Goal: Task Accomplishment & Management: Use online tool/utility

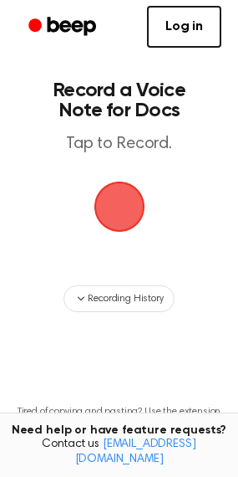
click at [126, 192] on span "button" at bounding box center [119, 206] width 75 height 75
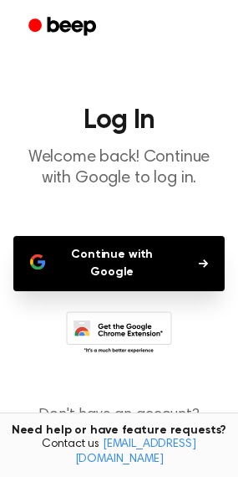
click at [137, 251] on button "Continue with Google" at bounding box center [119, 263] width 212 height 55
click at [209, 254] on button "Continue with Google" at bounding box center [119, 263] width 212 height 55
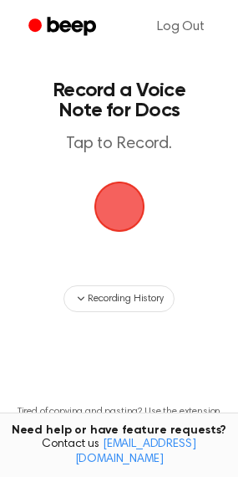
click at [110, 201] on span "button" at bounding box center [119, 206] width 85 height 85
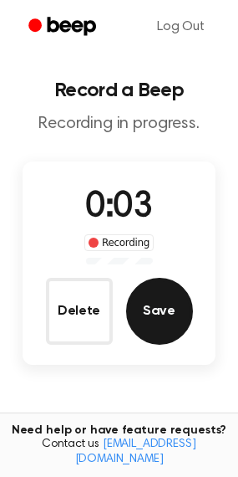
click at [157, 322] on button "Save" at bounding box center [159, 311] width 67 height 67
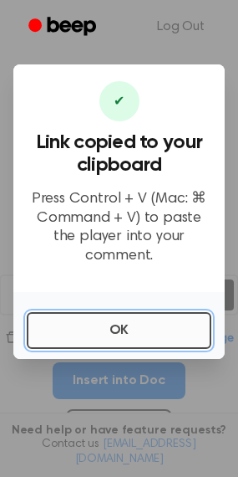
click at [141, 312] on button "OK" at bounding box center [119, 330] width 185 height 37
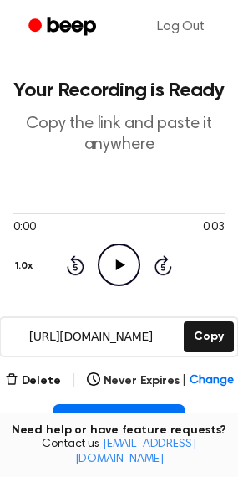
click at [115, 263] on icon "Play Audio" at bounding box center [119, 264] width 43 height 43
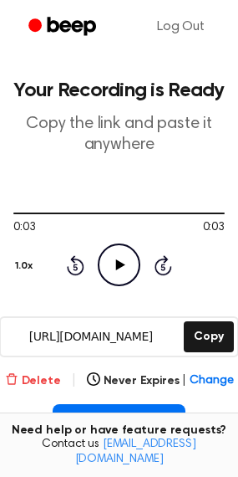
click at [26, 378] on button "Delete" at bounding box center [33, 381] width 56 height 18
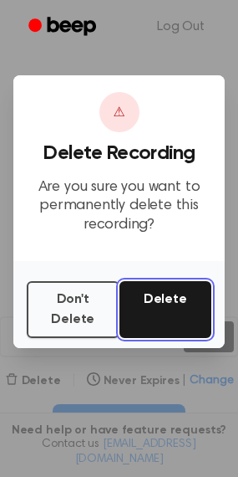
click at [139, 314] on button "Delete" at bounding box center [166, 309] width 93 height 57
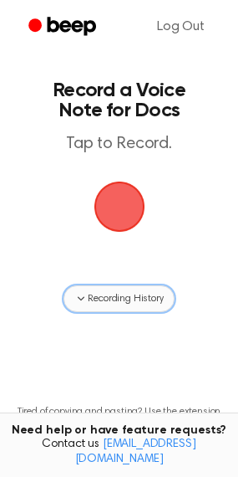
click at [131, 294] on span "Recording History" at bounding box center [125, 298] width 75 height 15
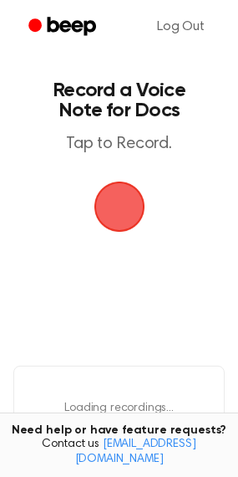
click at [131, 349] on main "Record a Voice Note for Docs Tap to Record. Loading... Loading recordings... Ti…" at bounding box center [119, 328] width 238 height 657
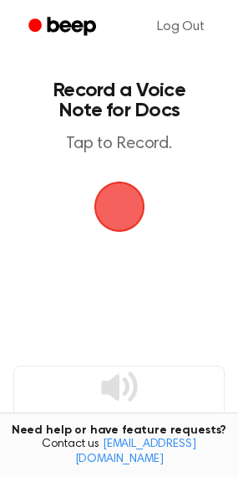
click at [117, 217] on span "button" at bounding box center [120, 207] width 74 height 74
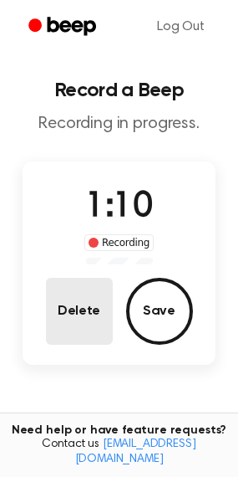
click at [87, 322] on button "Delete" at bounding box center [79, 311] width 67 height 67
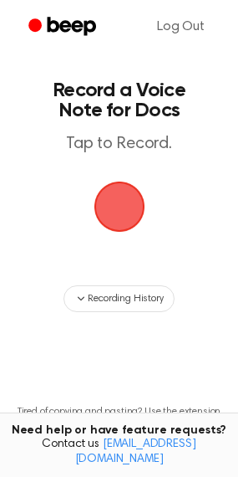
click at [131, 193] on span "button" at bounding box center [119, 206] width 69 height 69
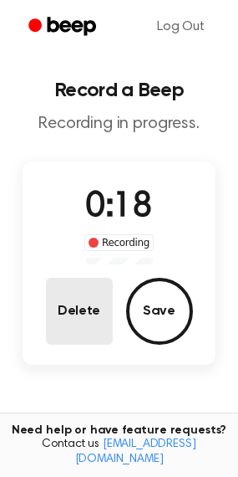
click at [100, 294] on button "Delete" at bounding box center [79, 311] width 67 height 67
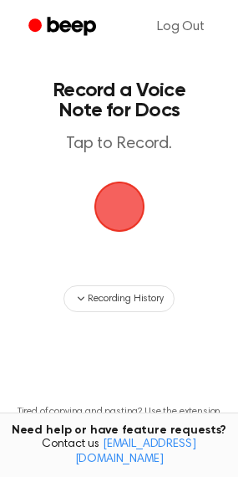
click at [112, 201] on span "button" at bounding box center [120, 207] width 60 height 60
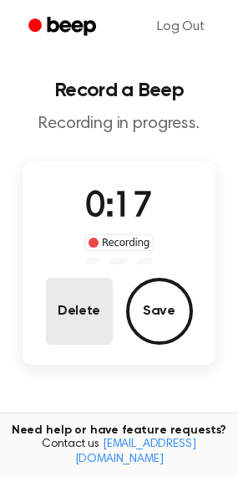
click at [90, 301] on button "Delete" at bounding box center [79, 311] width 67 height 67
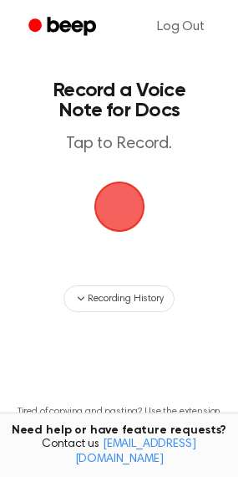
click at [105, 206] on span "button" at bounding box center [119, 207] width 51 height 51
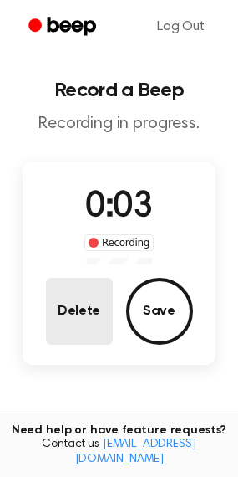
click at [47, 319] on button "Delete" at bounding box center [79, 311] width 67 height 67
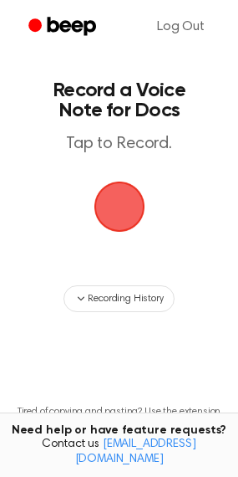
click at [134, 205] on span "button" at bounding box center [119, 206] width 67 height 67
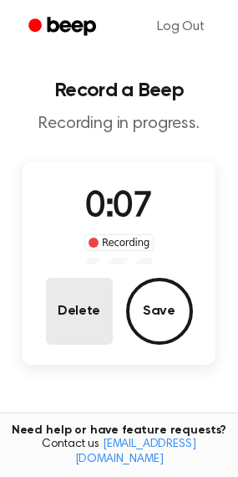
click at [87, 309] on button "Delete" at bounding box center [79, 311] width 67 height 67
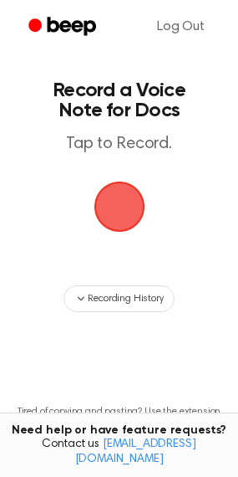
click at [125, 221] on span "button" at bounding box center [119, 206] width 47 height 47
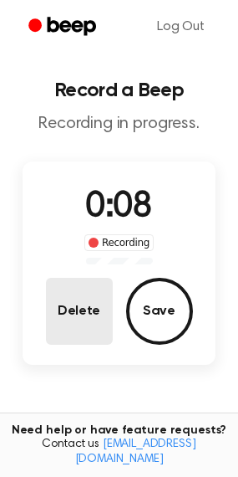
click at [81, 318] on button "Delete" at bounding box center [79, 311] width 67 height 67
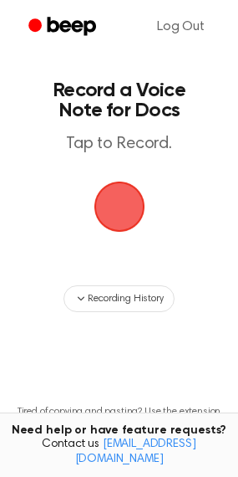
click at [96, 171] on span "button" at bounding box center [119, 207] width 90 height 90
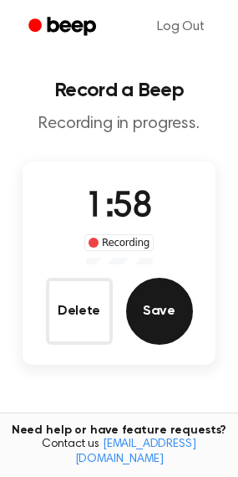
click at [174, 295] on button "Save" at bounding box center [159, 311] width 67 height 67
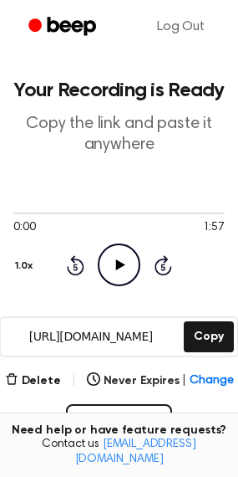
click at [114, 264] on icon "Play Audio" at bounding box center [119, 264] width 43 height 43
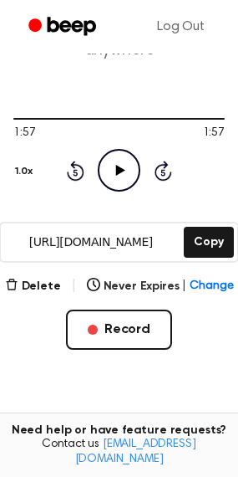
scroll to position [167, 0]
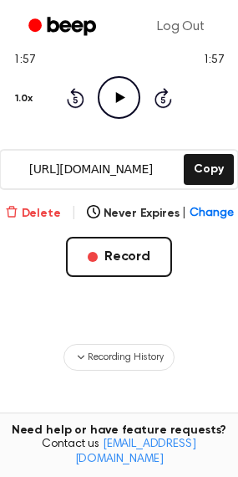
click at [43, 214] on button "Delete" at bounding box center [33, 214] width 56 height 18
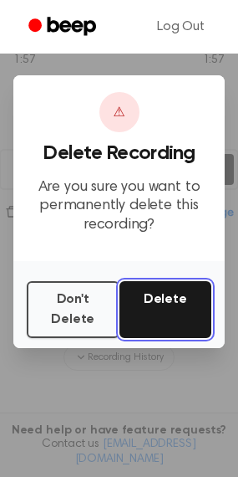
click at [147, 292] on button "Delete" at bounding box center [166, 309] width 93 height 57
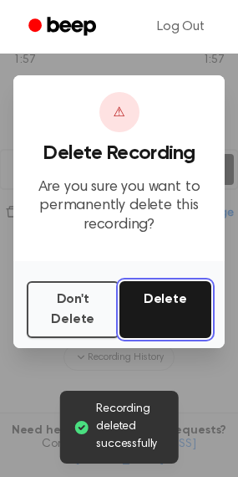
scroll to position [112, 0]
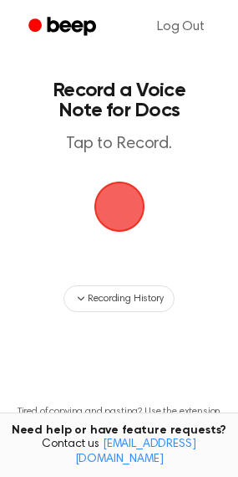
scroll to position [70, 0]
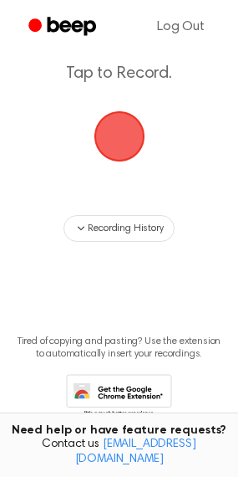
click at [104, 137] on span "button" at bounding box center [119, 136] width 51 height 51
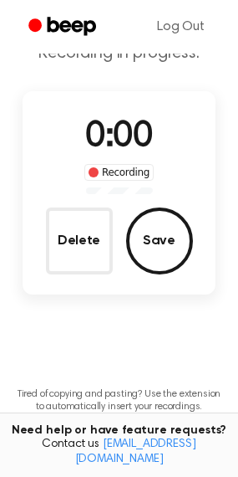
scroll to position [123, 0]
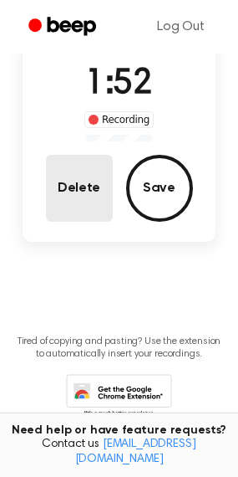
click at [60, 191] on button "Delete" at bounding box center [79, 188] width 67 height 67
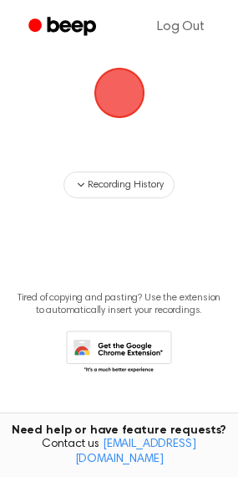
scroll to position [70, 0]
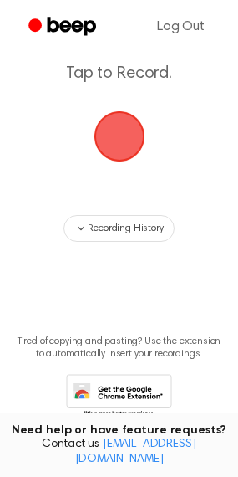
click at [120, 147] on span "button" at bounding box center [119, 137] width 54 height 54
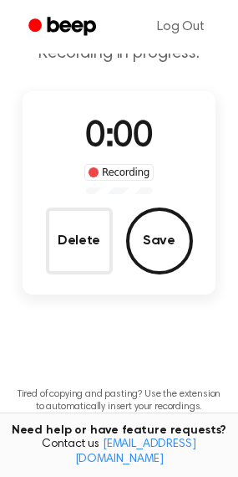
scroll to position [123, 0]
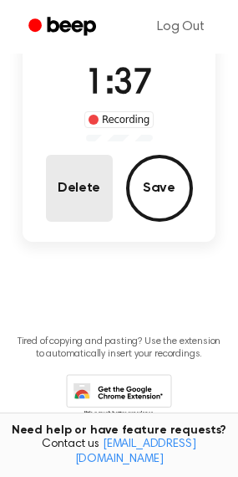
click at [85, 207] on button "Delete" at bounding box center [79, 188] width 67 height 67
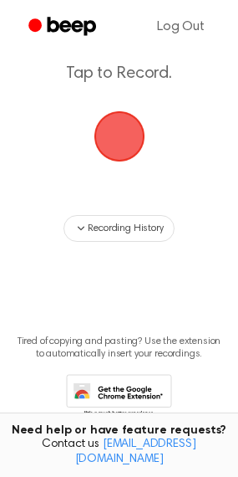
click at [120, 127] on span "button" at bounding box center [119, 136] width 67 height 67
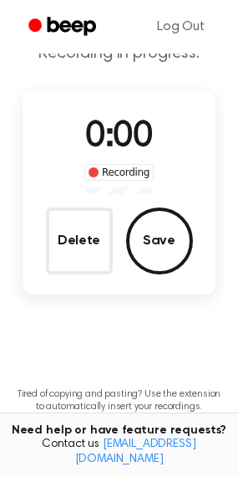
scroll to position [123, 0]
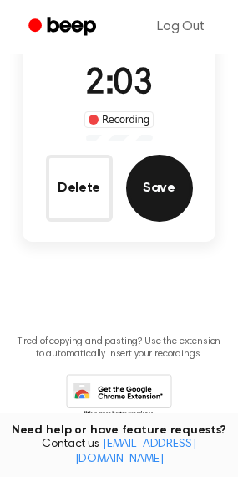
click at [157, 201] on button "Save" at bounding box center [159, 188] width 67 height 67
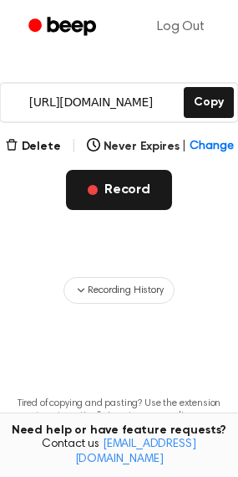
scroll to position [44, 0]
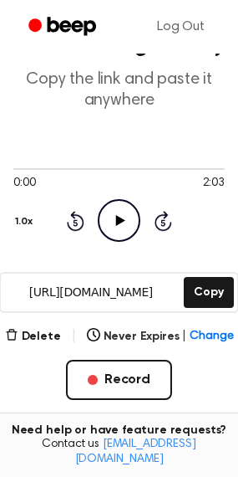
click at [124, 218] on icon "Play Audio" at bounding box center [119, 220] width 43 height 43
click at [79, 215] on icon at bounding box center [76, 221] width 18 height 20
click at [72, 223] on icon "Rewind 5 seconds" at bounding box center [75, 221] width 18 height 22
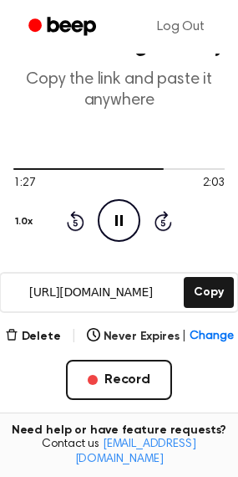
click at [79, 219] on icon "Rewind 5 seconds" at bounding box center [75, 221] width 18 height 22
click at [75, 218] on icon at bounding box center [76, 221] width 18 height 20
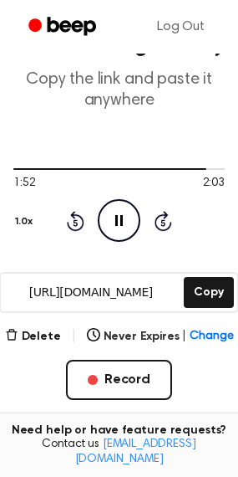
click at [77, 222] on icon "Rewind 5 seconds" at bounding box center [75, 221] width 18 height 22
click at [117, 220] on icon at bounding box center [120, 220] width 9 height 11
click at [110, 207] on icon "Play Audio" at bounding box center [119, 220] width 43 height 43
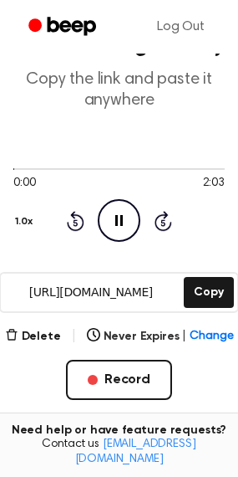
click at [78, 221] on icon "Rewind 5 seconds" at bounding box center [75, 221] width 18 height 22
click at [207, 161] on div at bounding box center [119, 167] width 212 height 13
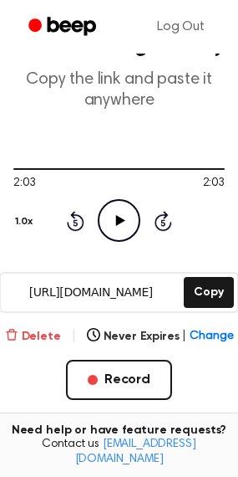
click at [46, 338] on button "Delete" at bounding box center [33, 337] width 56 height 18
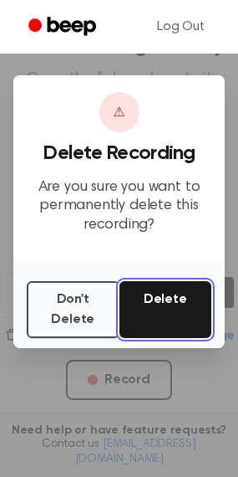
click at [157, 300] on button "Delete" at bounding box center [166, 309] width 93 height 57
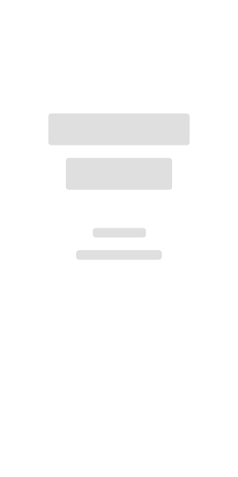
scroll to position [44, 0]
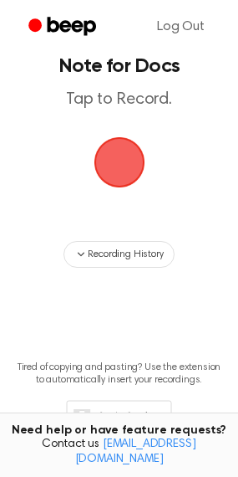
click at [114, 167] on span "button" at bounding box center [119, 163] width 54 height 54
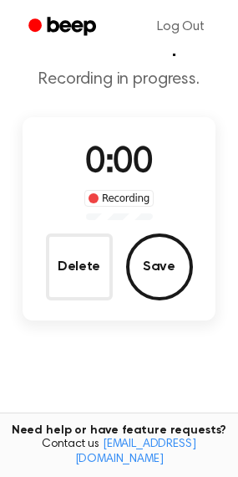
scroll to position [97, 0]
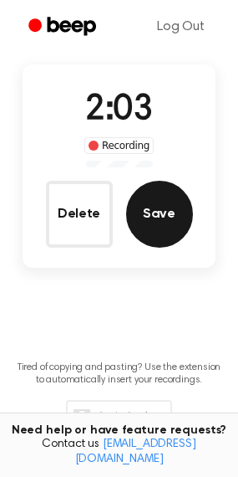
click at [166, 211] on button "Save" at bounding box center [159, 214] width 67 height 67
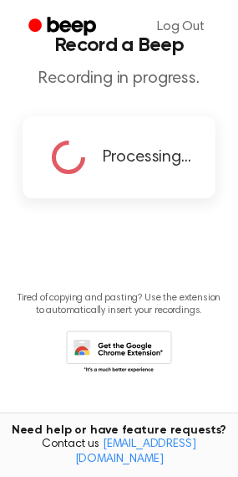
scroll to position [0, 0]
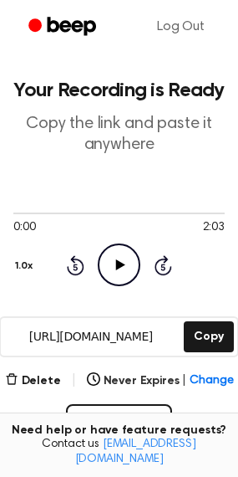
click at [123, 269] on icon "Play Audio" at bounding box center [119, 264] width 43 height 43
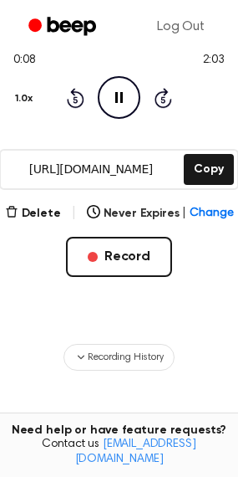
scroll to position [84, 0]
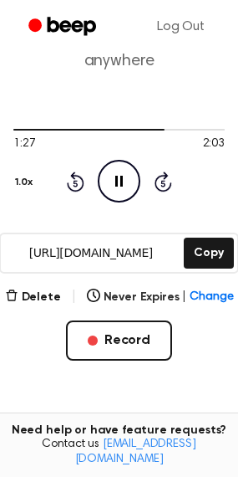
click at [80, 181] on icon "Rewind 5 seconds" at bounding box center [75, 182] width 18 height 22
click at [80, 182] on icon "Rewind 5 seconds" at bounding box center [75, 182] width 18 height 22
click at [76, 183] on icon at bounding box center [76, 183] width 4 height 7
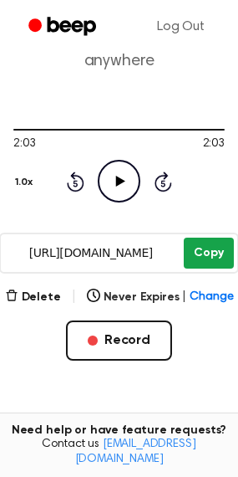
click at [211, 253] on button "Copy" at bounding box center [208, 253] width 49 height 31
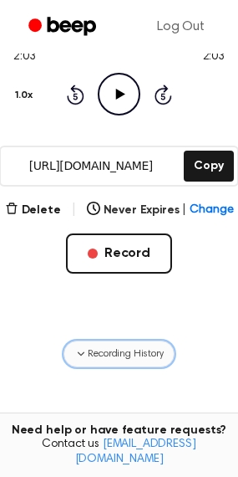
click at [121, 358] on span "Recording History" at bounding box center [125, 353] width 75 height 15
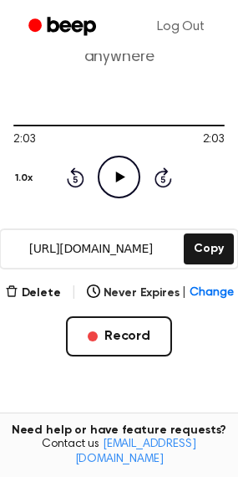
scroll to position [87, 0]
